Goal: Information Seeking & Learning: Learn about a topic

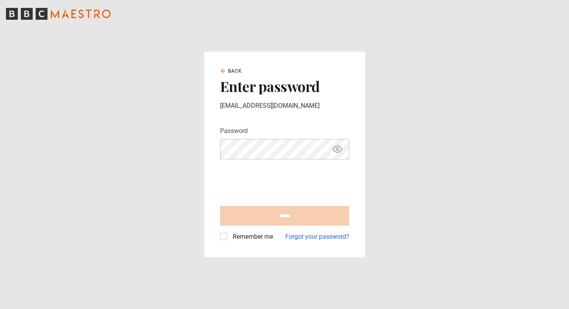
click at [303, 170] on iframe at bounding box center [280, 181] width 120 height 31
click at [337, 152] on icon "Show password" at bounding box center [337, 149] width 9 height 9
click at [337, 152] on icon "Hide password" at bounding box center [337, 149] width 9 height 9
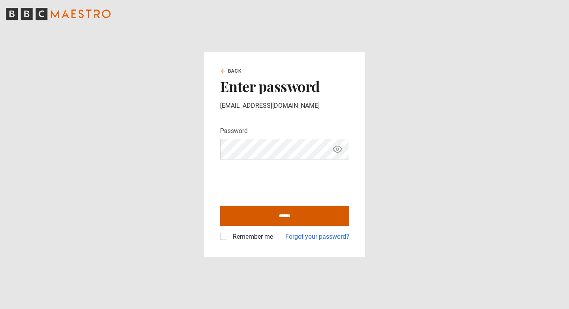
click at [279, 220] on input "******" at bounding box center [284, 216] width 129 height 20
type input "**********"
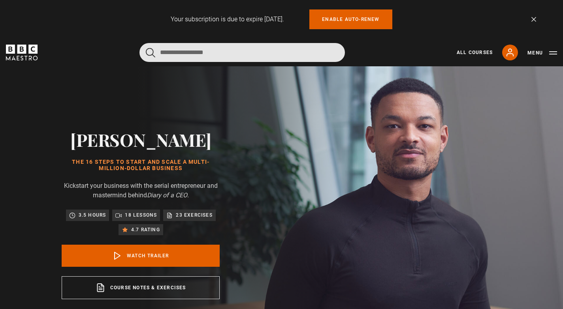
click at [233, 51] on input "Search" at bounding box center [241, 52] width 205 height 19
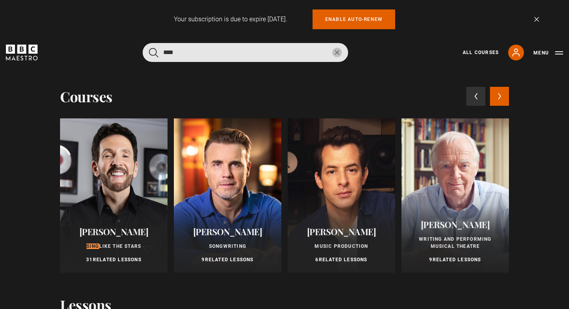
type input "****"
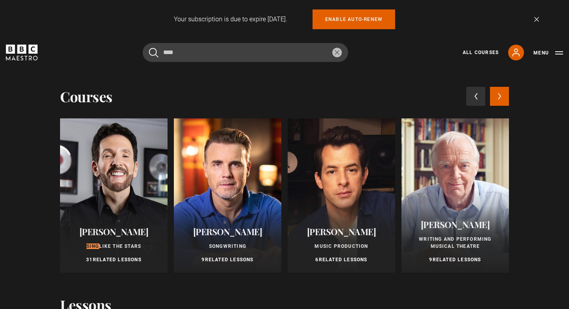
click at [102, 206] on div at bounding box center [113, 195] width 107 height 154
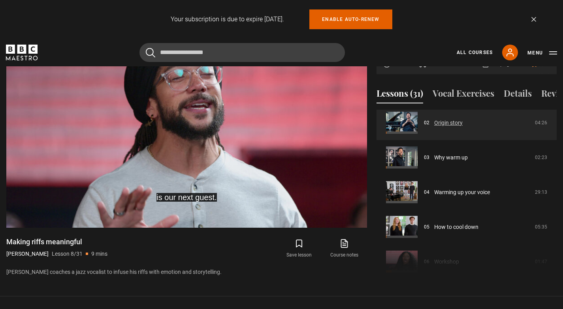
scroll to position [73, 0]
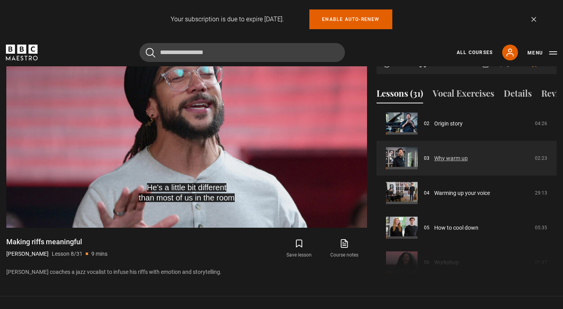
click at [458, 158] on link "Why warm up" at bounding box center [451, 158] width 34 height 8
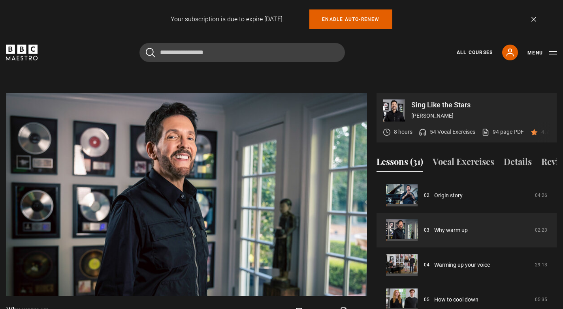
scroll to position [367, 0]
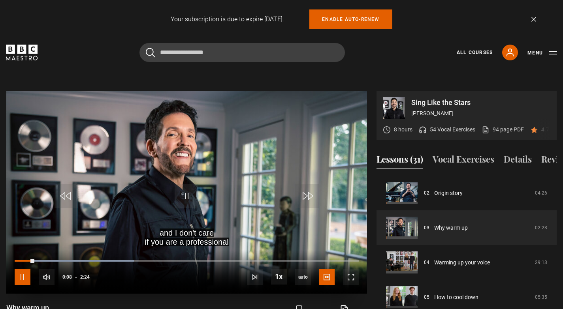
click at [21, 269] on span "Video Player" at bounding box center [23, 277] width 16 height 16
click at [466, 159] on button "Vocal Exercises" at bounding box center [464, 161] width 62 height 17
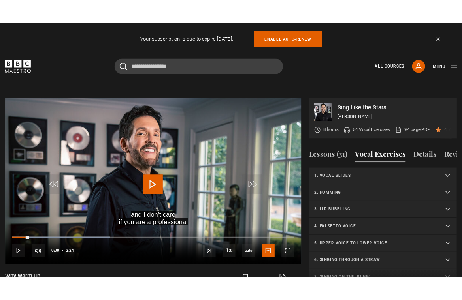
scroll to position [0, 35]
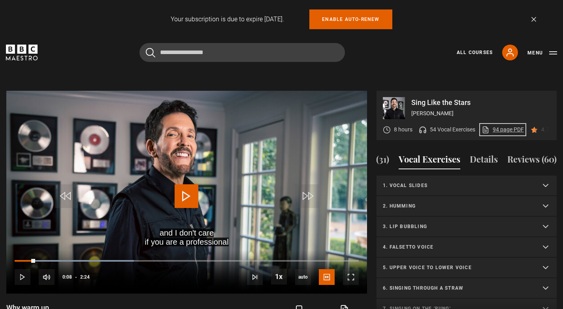
click at [507, 126] on link "94 page PDF (opens in new tab)" at bounding box center [502, 130] width 42 height 8
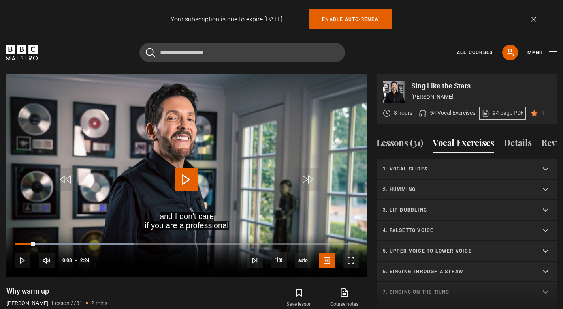
scroll to position [435, 0]
